Goal: Task Accomplishment & Management: Manage account settings

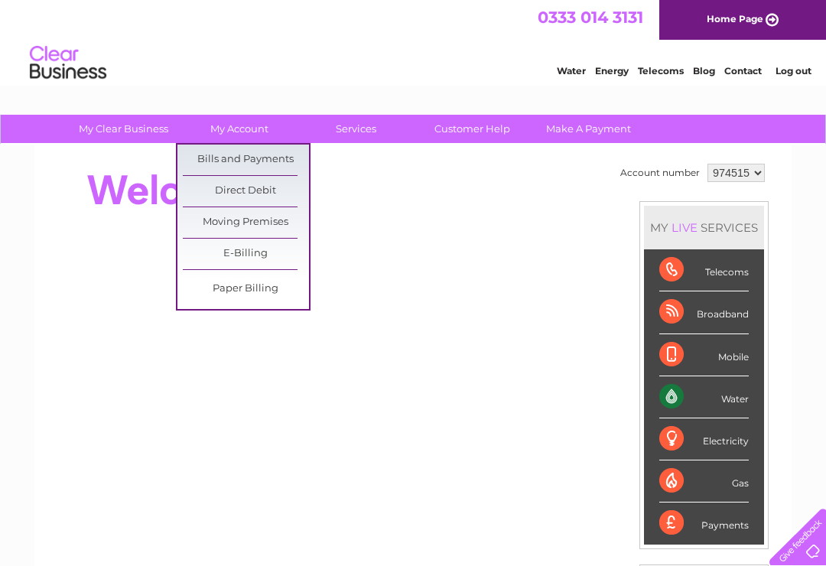
click at [259, 161] on link "Bills and Payments" at bounding box center [246, 160] width 126 height 31
click at [243, 161] on link "Bills and Payments" at bounding box center [246, 160] width 126 height 31
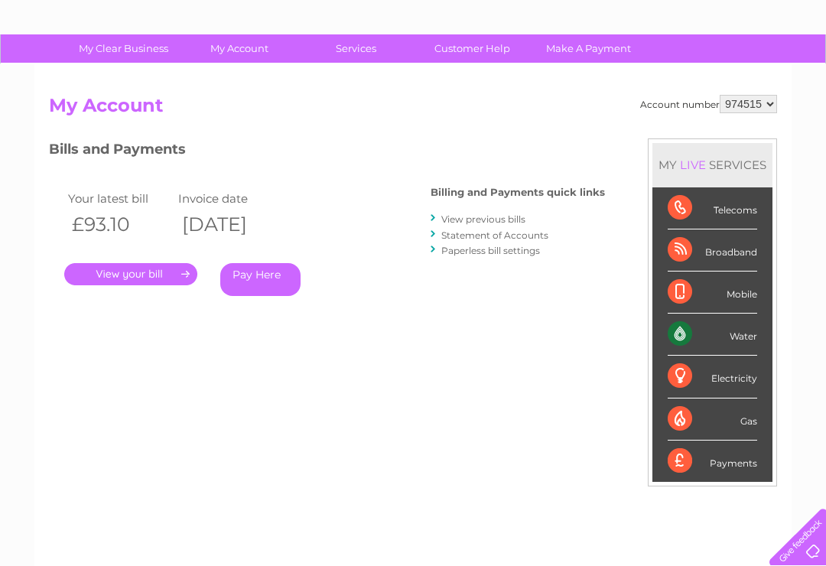
scroll to position [81, 0]
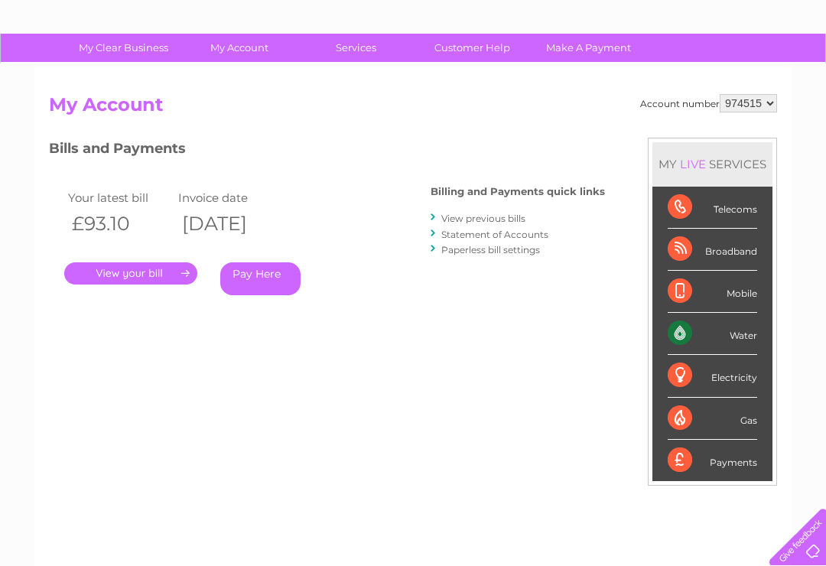
click at [260, 277] on link "Pay Here" at bounding box center [260, 278] width 80 height 33
click at [91, 212] on th "£93.10" at bounding box center [119, 223] width 110 height 31
click at [86, 213] on th "£93.10" at bounding box center [119, 223] width 110 height 31
click at [134, 152] on h3 "Bills and Payments" at bounding box center [327, 151] width 556 height 27
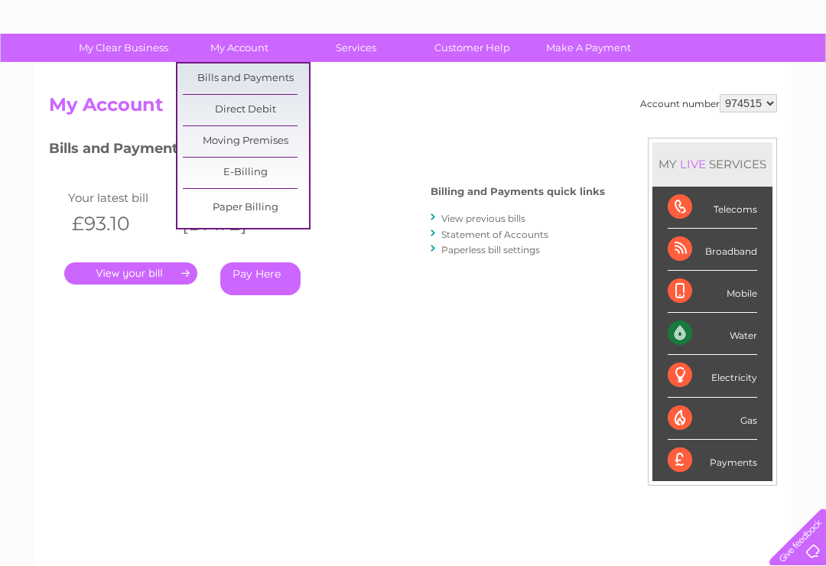
click at [236, 76] on link "Bills and Payments" at bounding box center [246, 79] width 126 height 31
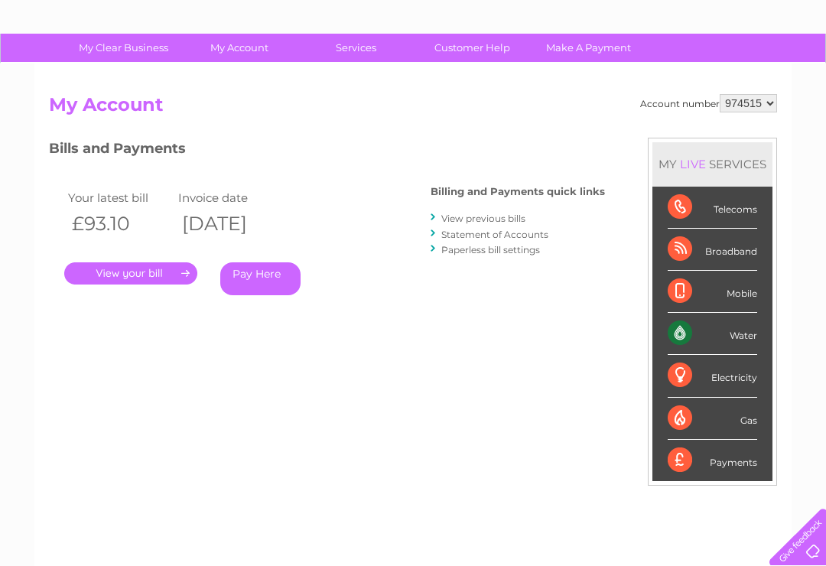
click at [740, 326] on div "Water" at bounding box center [713, 334] width 90 height 42
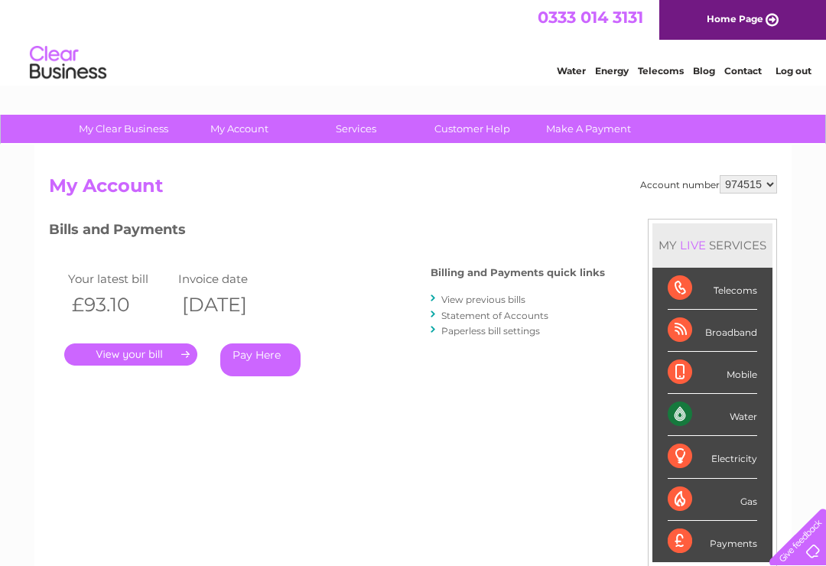
click at [115, 360] on link "." at bounding box center [130, 355] width 133 height 22
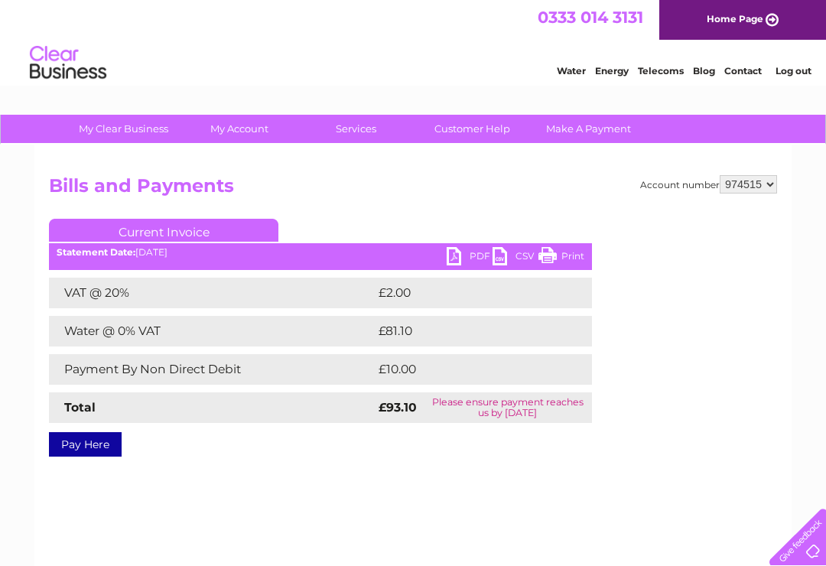
click at [460, 259] on link "PDF" at bounding box center [470, 258] width 46 height 22
click at [798, 73] on link "Log out" at bounding box center [794, 70] width 36 height 11
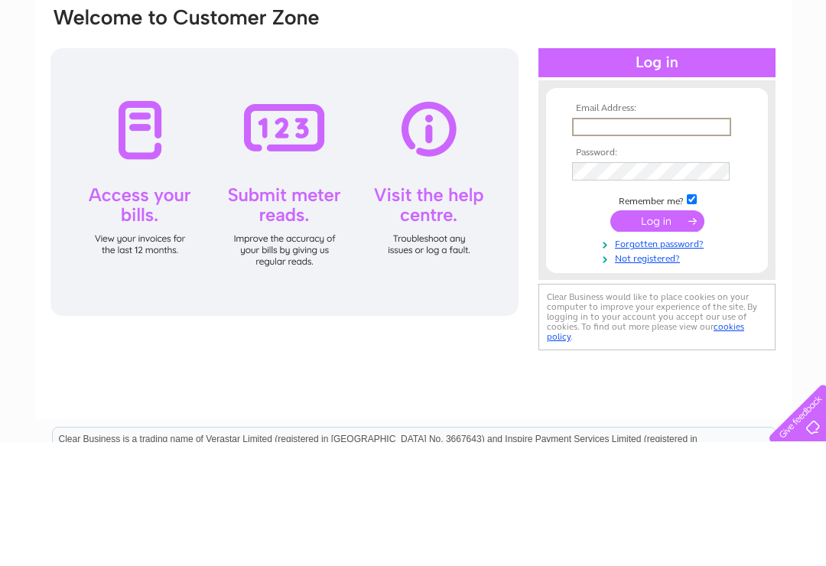
scroll to position [124, 0]
